Goal: Navigation & Orientation: Find specific page/section

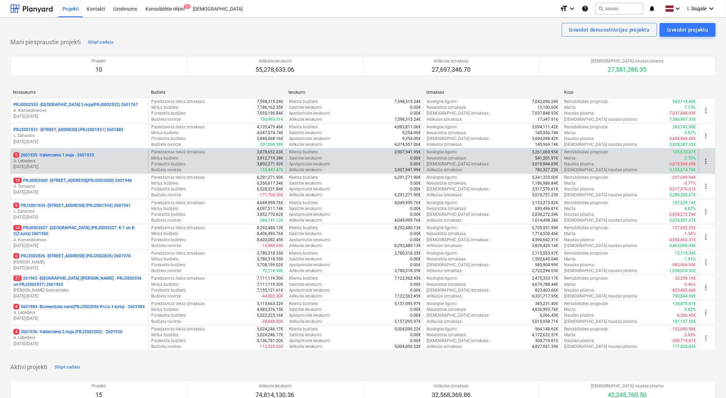
click at [81, 159] on p "A. Lebedevs" at bounding box center [79, 161] width 132 height 6
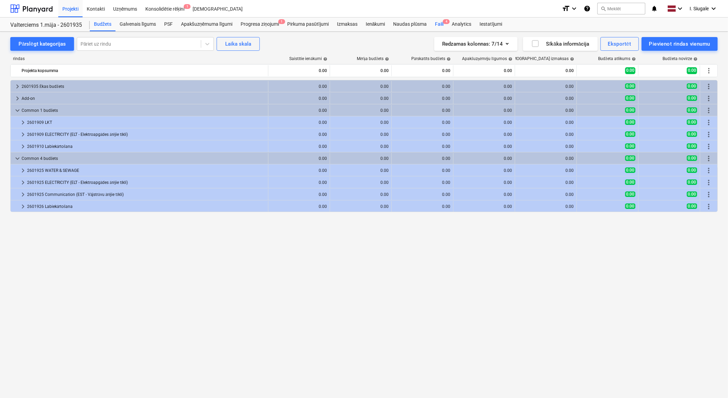
click at [444, 21] on span "4" at bounding box center [446, 21] width 7 height 5
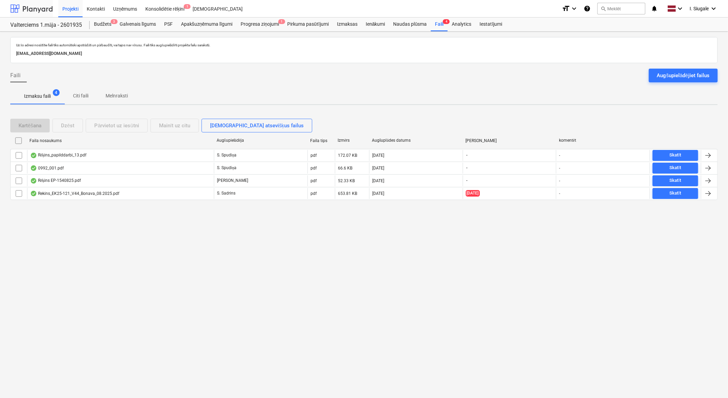
click at [29, 8] on div at bounding box center [31, 8] width 42 height 17
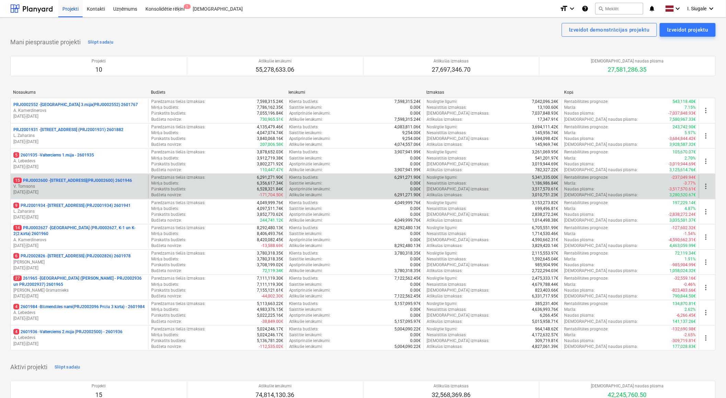
click at [80, 187] on p "V. Tomsons" at bounding box center [79, 186] width 132 height 6
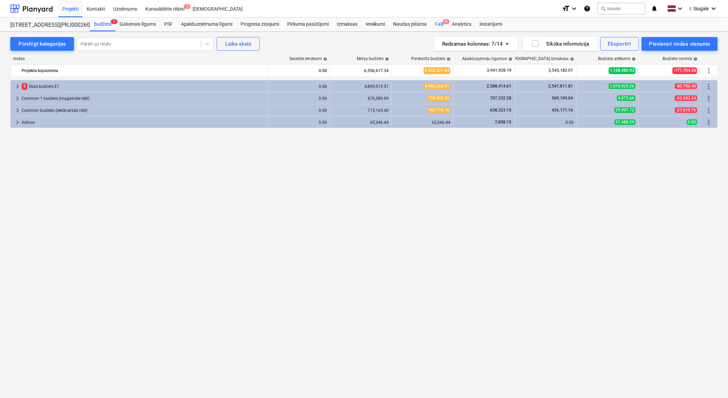
click at [443, 24] on div "Faili 9+" at bounding box center [439, 24] width 17 height 14
click at [25, 5] on div at bounding box center [31, 8] width 42 height 17
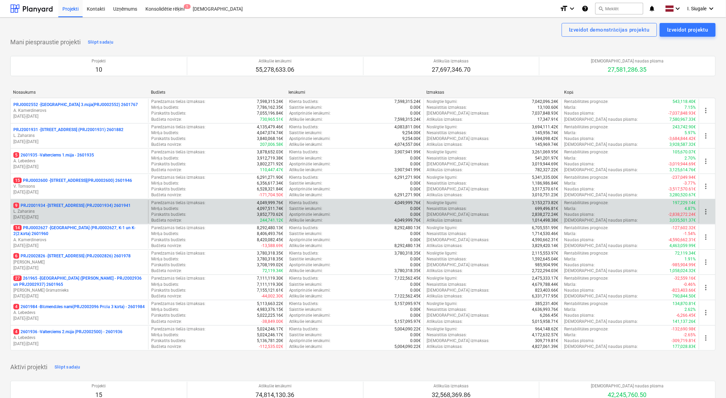
click at [95, 209] on p "L. Zaharāns" at bounding box center [79, 211] width 132 height 6
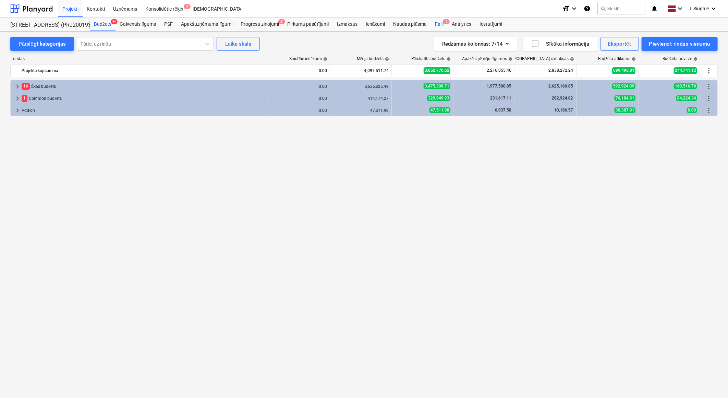
click at [438, 25] on div "Faili 6" at bounding box center [439, 24] width 17 height 14
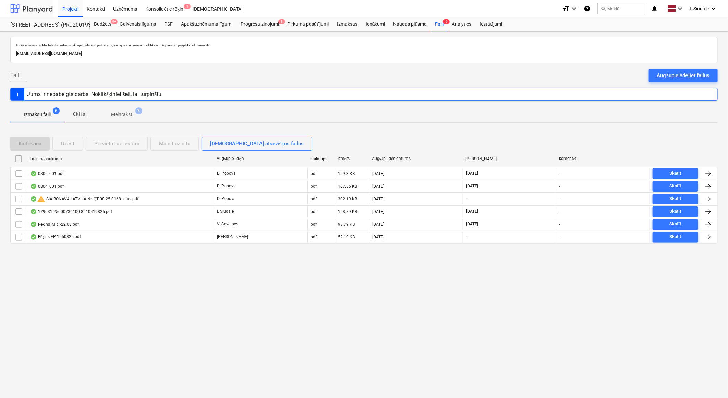
click at [31, 8] on div at bounding box center [31, 8] width 42 height 17
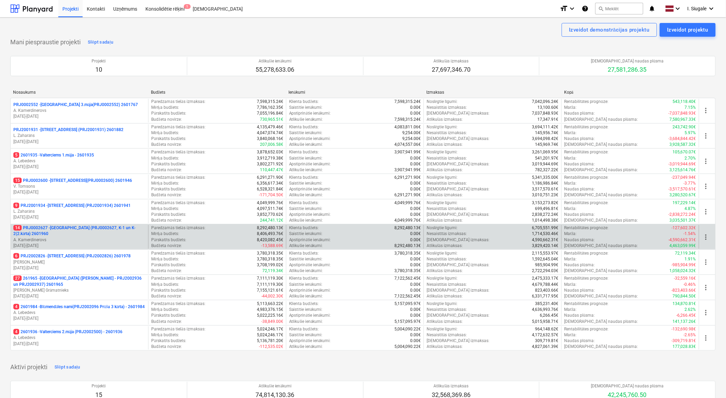
click at [78, 237] on p "A. Kamerdinerovs" at bounding box center [79, 240] width 132 height 6
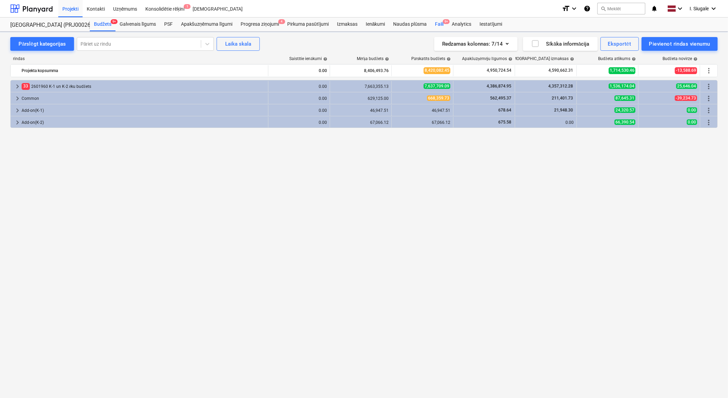
click at [440, 22] on div "Faili 9+" at bounding box center [439, 24] width 17 height 14
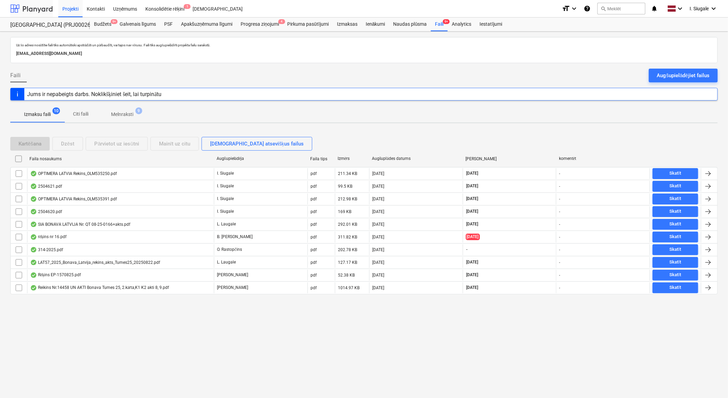
click at [37, 10] on div at bounding box center [31, 8] width 42 height 17
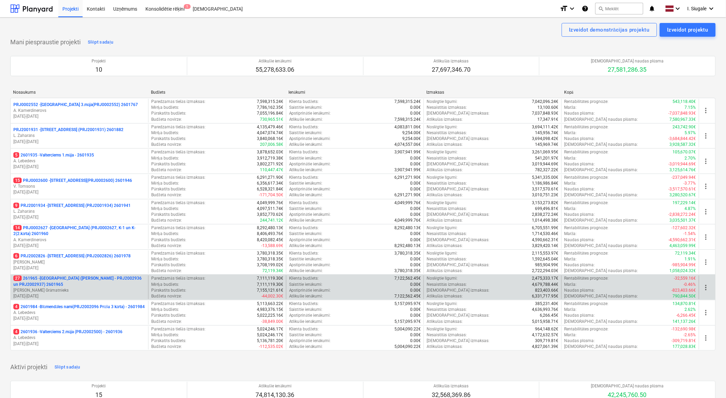
click at [64, 282] on p "27 261965 - [GEOGRAPHIC_DATA] ([PERSON_NAME] - PRJ2002936 un PRJ2002937) 2601965" at bounding box center [79, 281] width 132 height 12
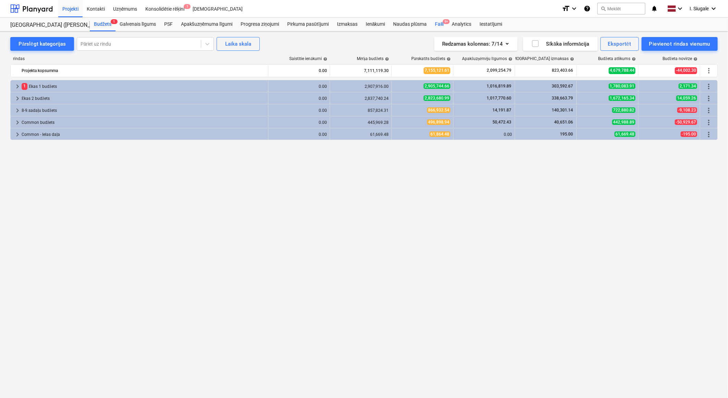
click at [442, 23] on div "Faili 9+" at bounding box center [439, 24] width 17 height 14
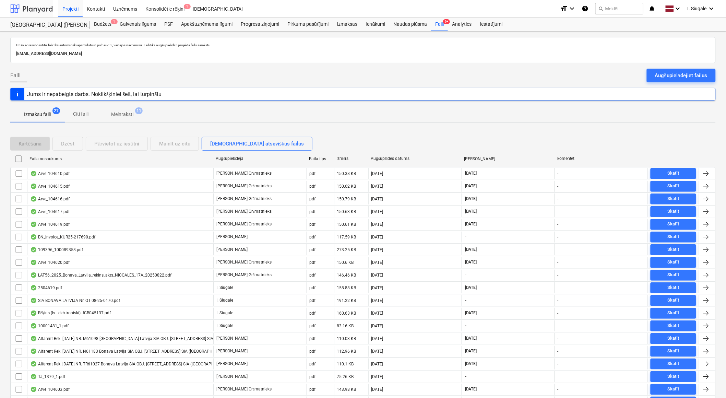
click at [35, 10] on div at bounding box center [31, 8] width 42 height 17
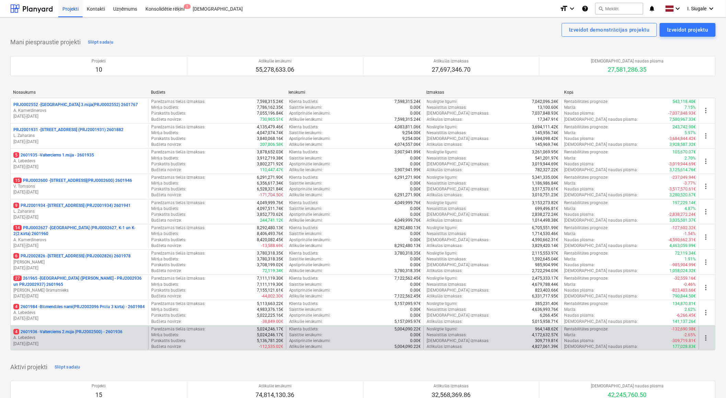
click at [67, 338] on p "A. Lebedevs" at bounding box center [79, 337] width 132 height 6
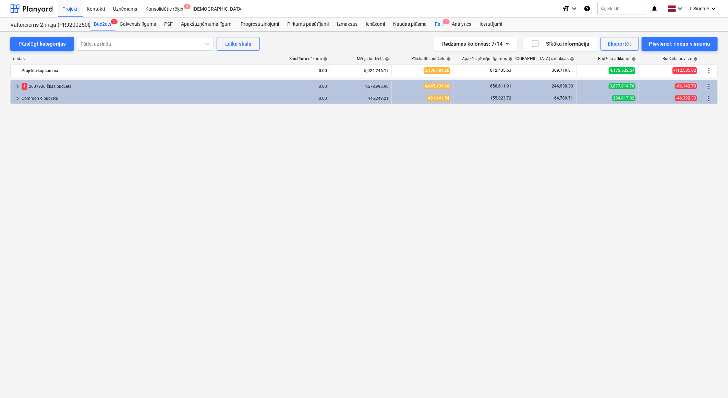
click at [441, 24] on div "Faili 4" at bounding box center [439, 24] width 17 height 14
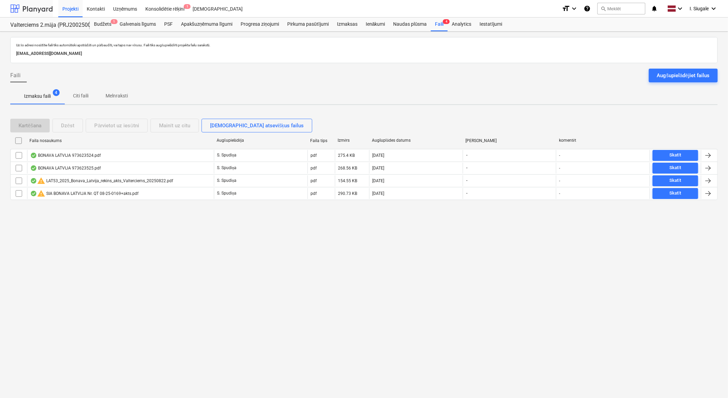
click at [35, 10] on div at bounding box center [31, 8] width 42 height 17
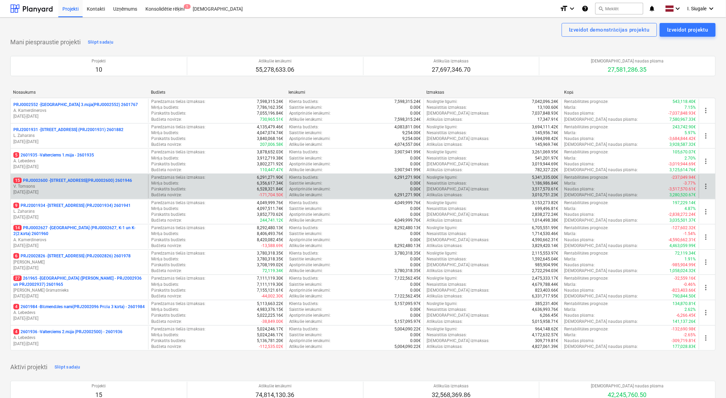
click at [100, 180] on p "15 PRJ0002600 - [STREET_ADDRESS](PRJ0002600) 2601946" at bounding box center [72, 181] width 119 height 6
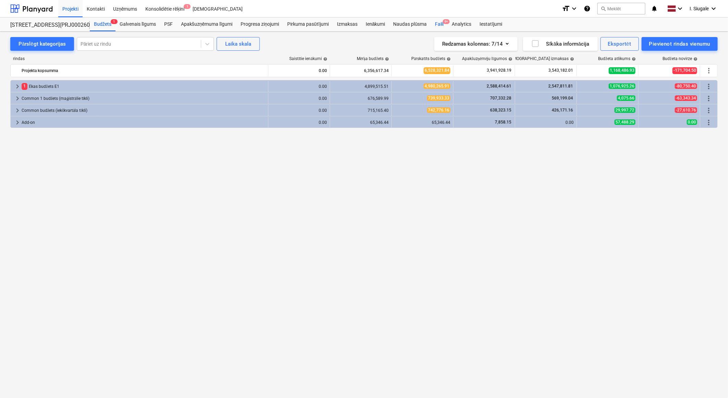
click at [442, 23] on div "Faili 9+" at bounding box center [439, 24] width 17 height 14
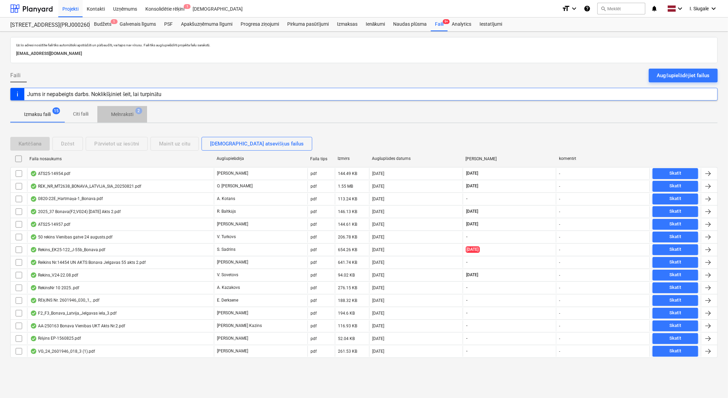
click at [126, 112] on p "Melnraksti" at bounding box center [122, 114] width 22 height 7
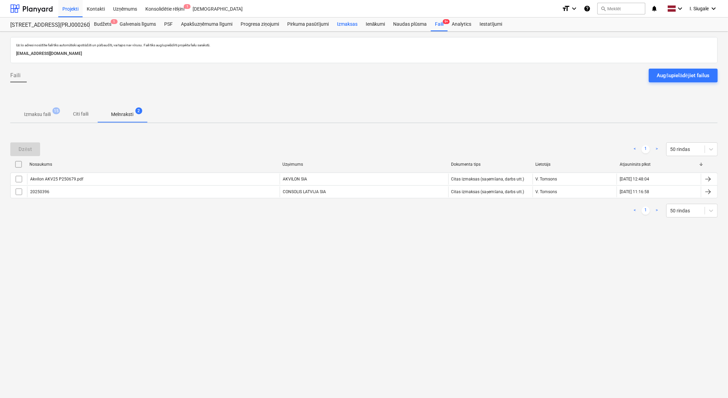
click at [349, 22] on div "Izmaksas" at bounding box center [347, 24] width 29 height 14
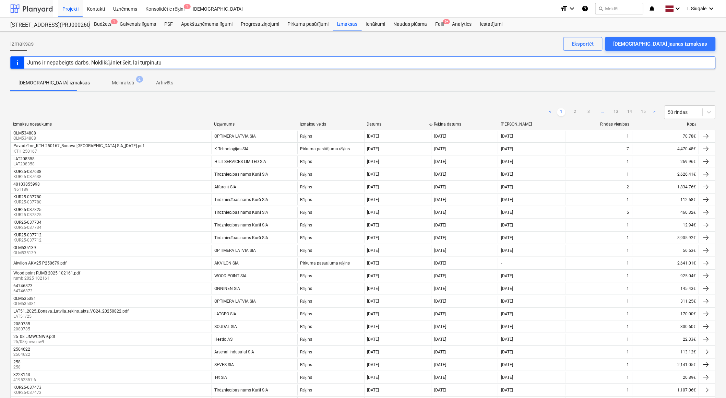
click at [38, 8] on div at bounding box center [31, 8] width 42 height 17
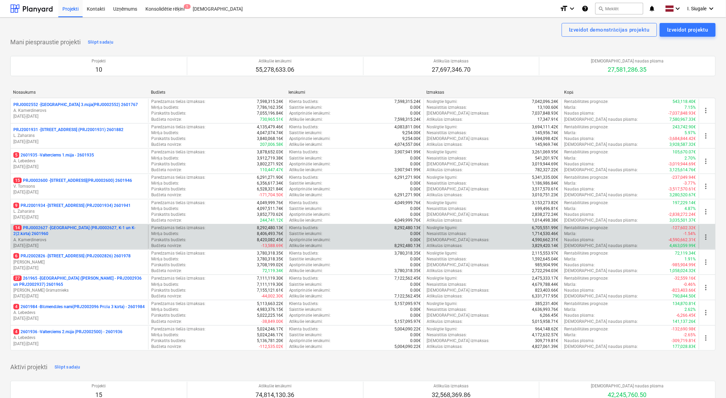
click at [112, 231] on p "14 PRJ0002627 - [GEOGRAPHIC_DATA] (PRJ0002627, K-1 un K-2(2.kārta) 2601960" at bounding box center [79, 231] width 132 height 12
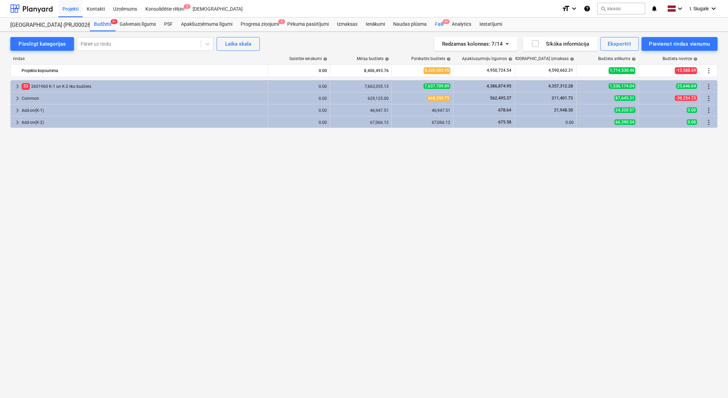
click at [439, 20] on div "Faili 9+" at bounding box center [439, 24] width 17 height 14
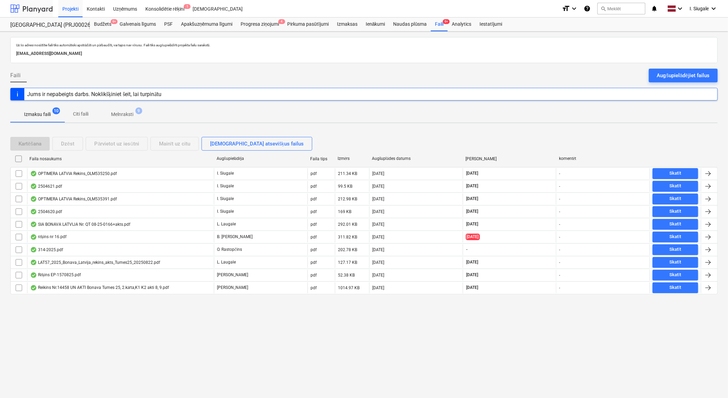
click at [47, 6] on div at bounding box center [31, 8] width 42 height 17
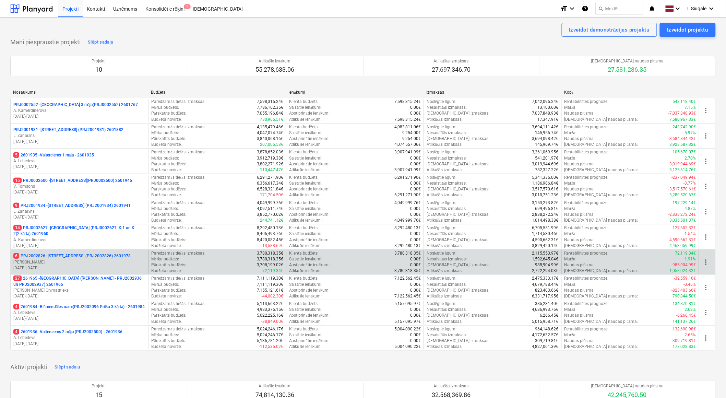
click at [72, 261] on p "[PERSON_NAME]" at bounding box center [79, 262] width 132 height 6
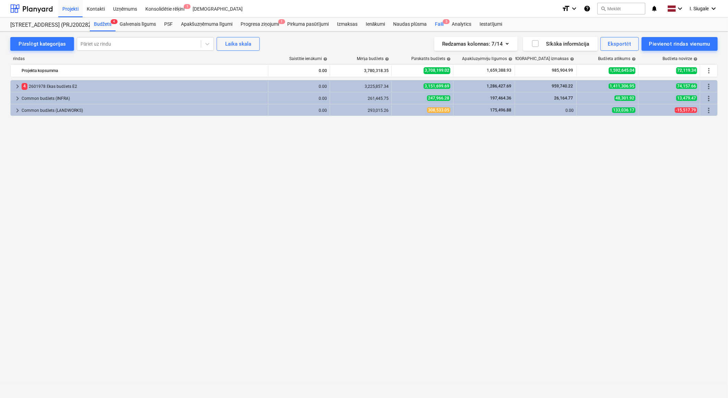
click at [439, 26] on div "Faili 5" at bounding box center [439, 24] width 17 height 14
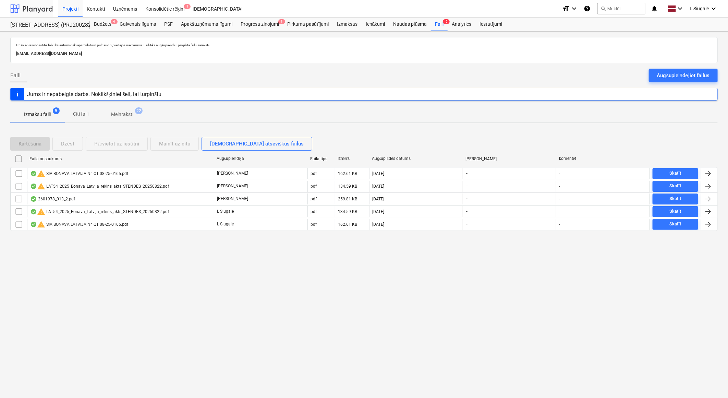
click at [36, 9] on div at bounding box center [31, 8] width 42 height 17
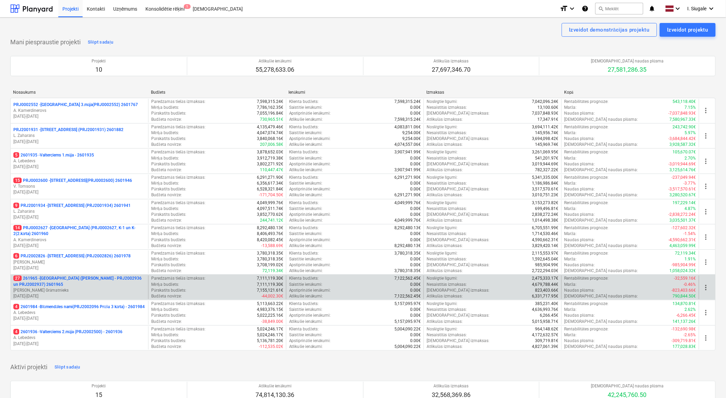
click at [77, 285] on p "27 261965 - [GEOGRAPHIC_DATA] ([PERSON_NAME] - PRJ2002936 un PRJ2002937) 2601965" at bounding box center [79, 281] width 132 height 12
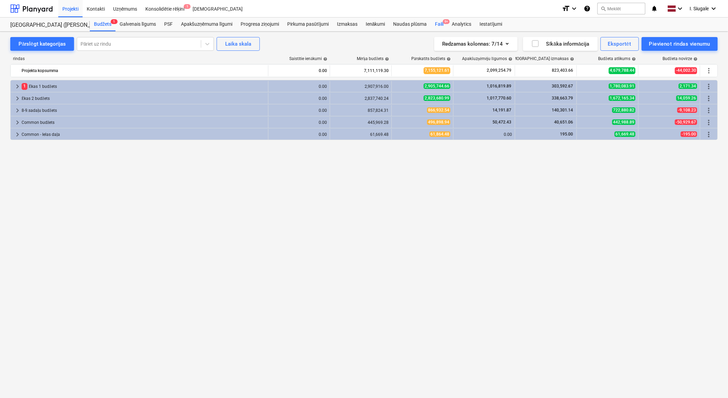
click at [439, 21] on div "Faili 9+" at bounding box center [439, 24] width 17 height 14
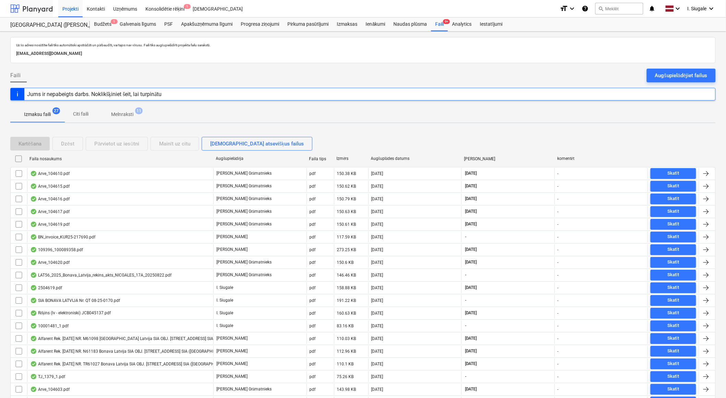
click at [35, 7] on div at bounding box center [31, 8] width 42 height 17
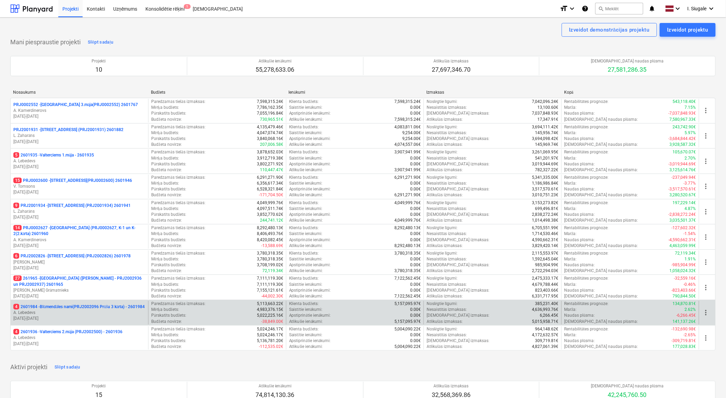
click at [80, 309] on p "4 2601984 - Blūmendāles nami(PRJ2002096 Prūšu 3 kārta) - 2601984" at bounding box center [78, 307] width 131 height 6
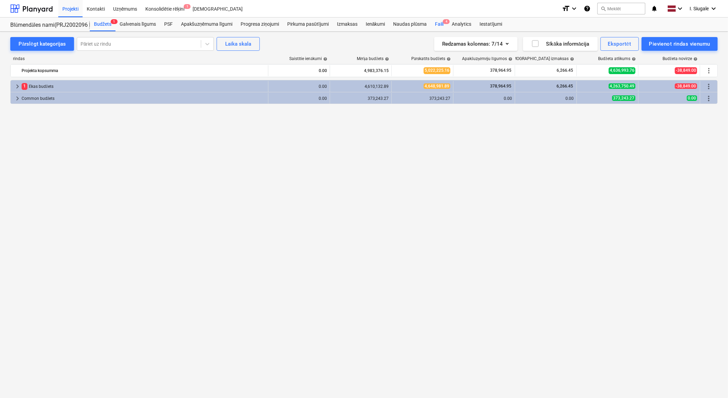
click at [442, 22] on div "Faili 4" at bounding box center [439, 24] width 17 height 14
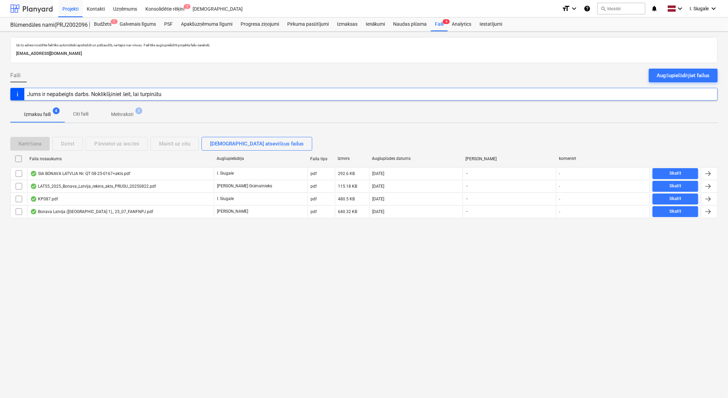
click at [35, 9] on div at bounding box center [31, 8] width 42 height 17
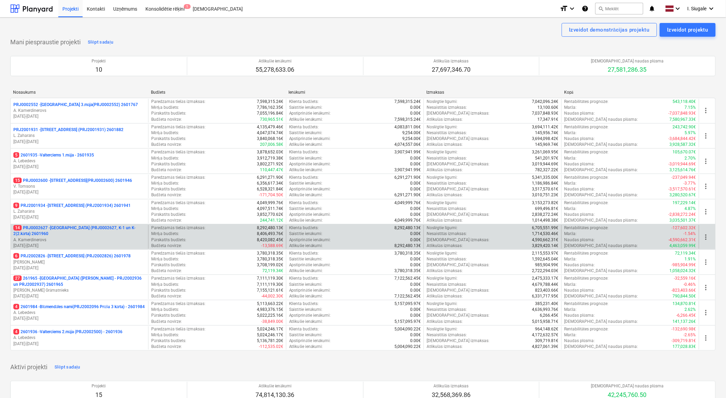
click at [81, 232] on p "14 PRJ0002627 - [GEOGRAPHIC_DATA] (PRJ0002627, K-1 un K-2(2.kārta) 2601960" at bounding box center [79, 231] width 132 height 12
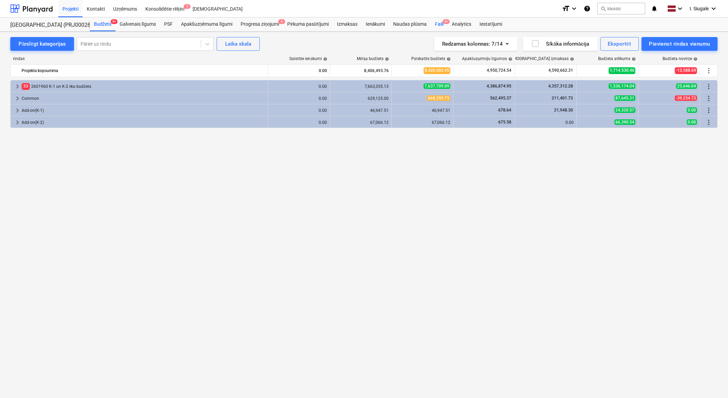
click at [441, 24] on div "Faili 9+" at bounding box center [439, 24] width 17 height 14
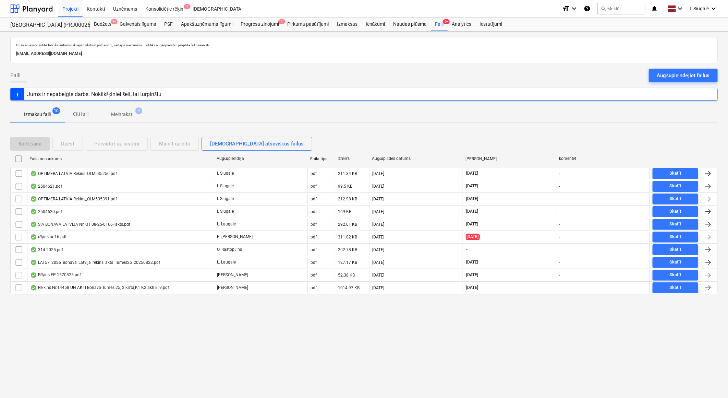
click at [129, 113] on p "Melnraksti" at bounding box center [122, 114] width 22 height 7
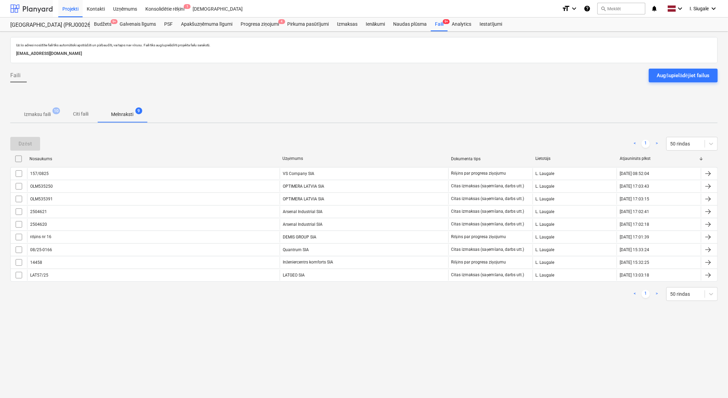
click at [24, 5] on div at bounding box center [31, 8] width 42 height 17
